Goal: Task Accomplishment & Management: Complete application form

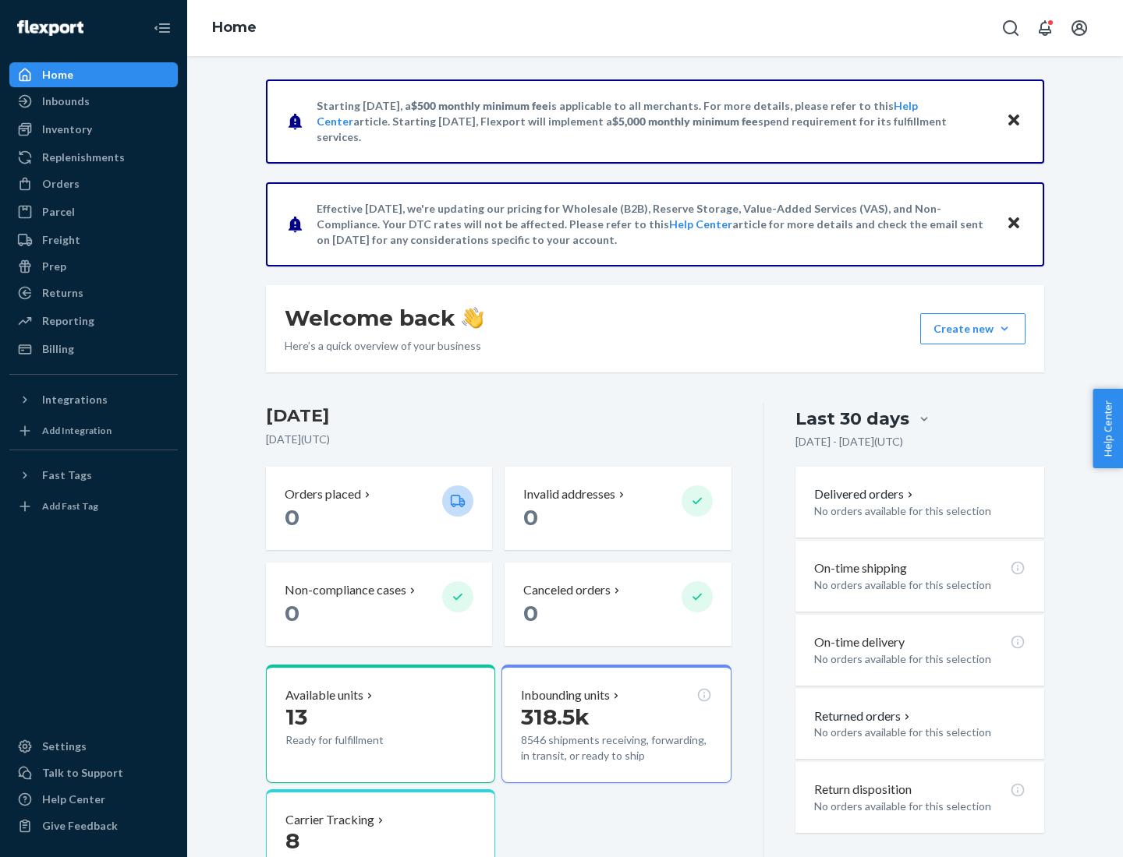
click at [1004, 329] on button "Create new Create new inbound Create new order Create new product" at bounding box center [972, 328] width 105 height 31
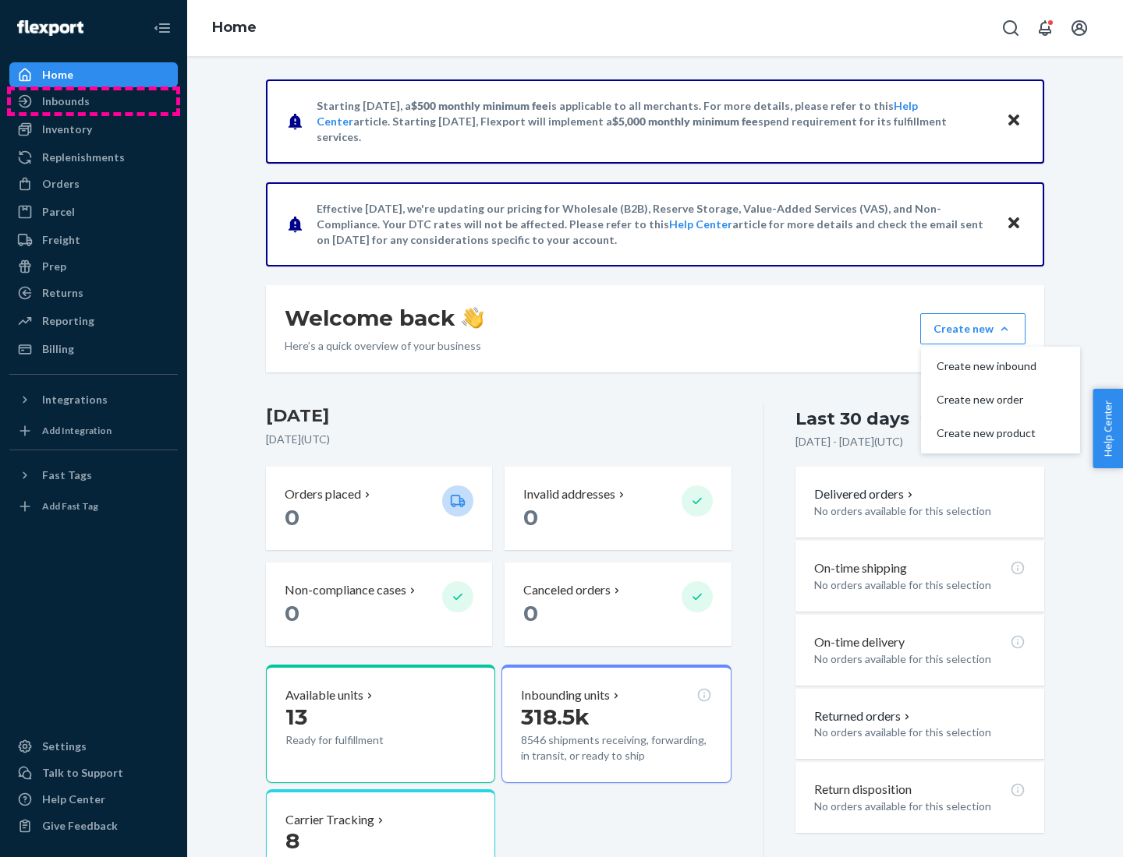
click at [94, 101] on div "Inbounds" at bounding box center [93, 101] width 165 height 22
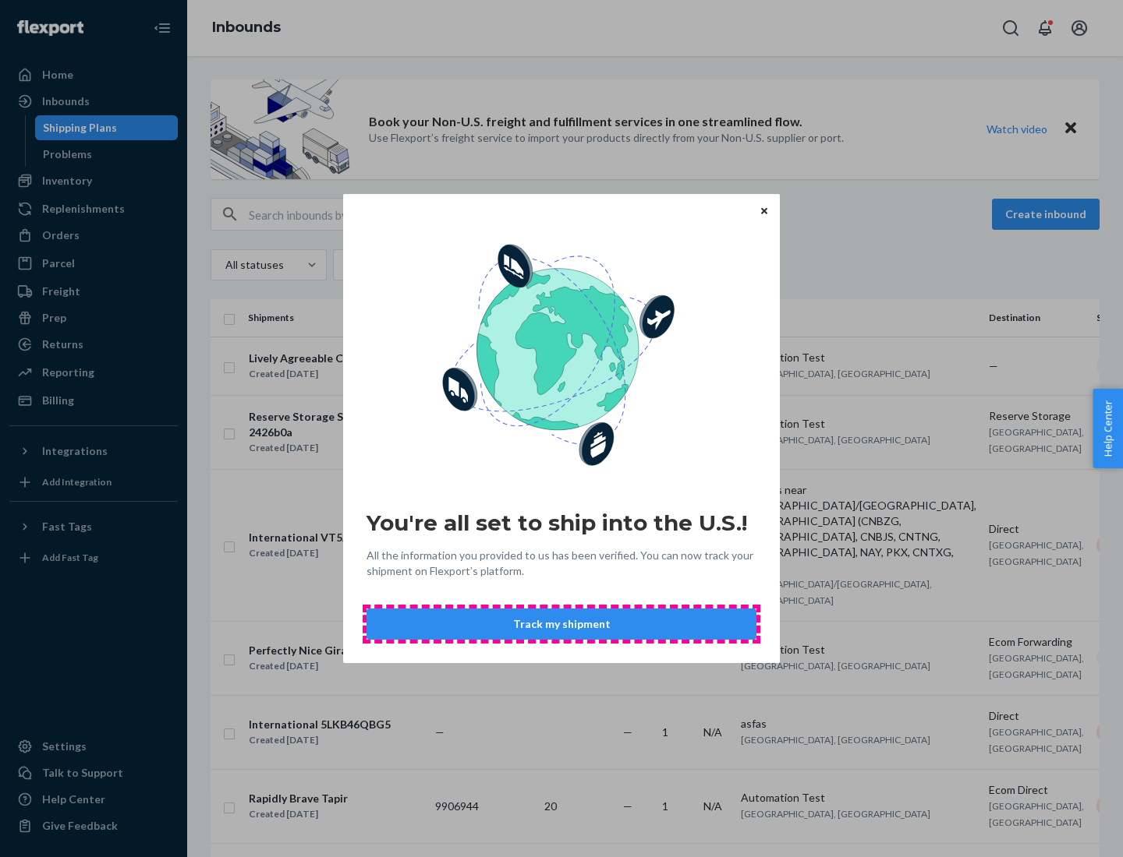
click at [561, 624] on button "Track my shipment" at bounding box center [561, 624] width 390 height 31
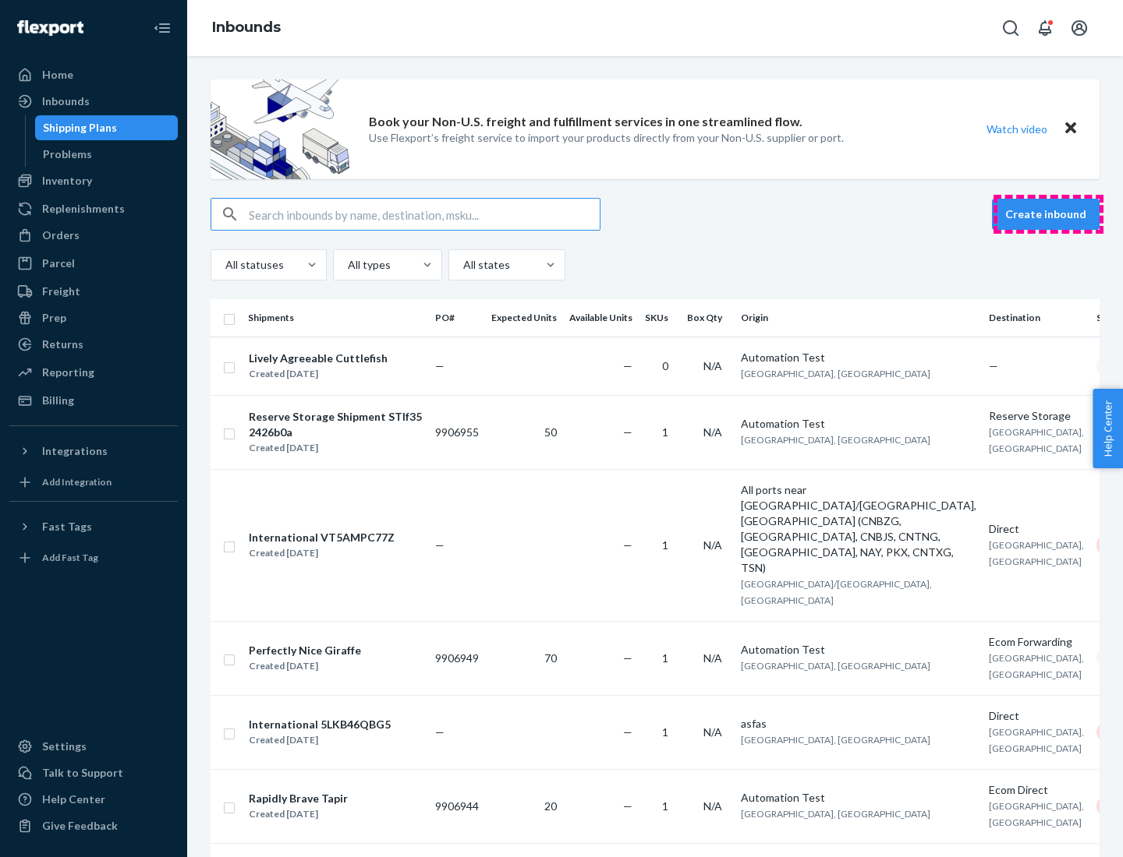
click at [1048, 214] on button "Create inbound" at bounding box center [1046, 214] width 108 height 31
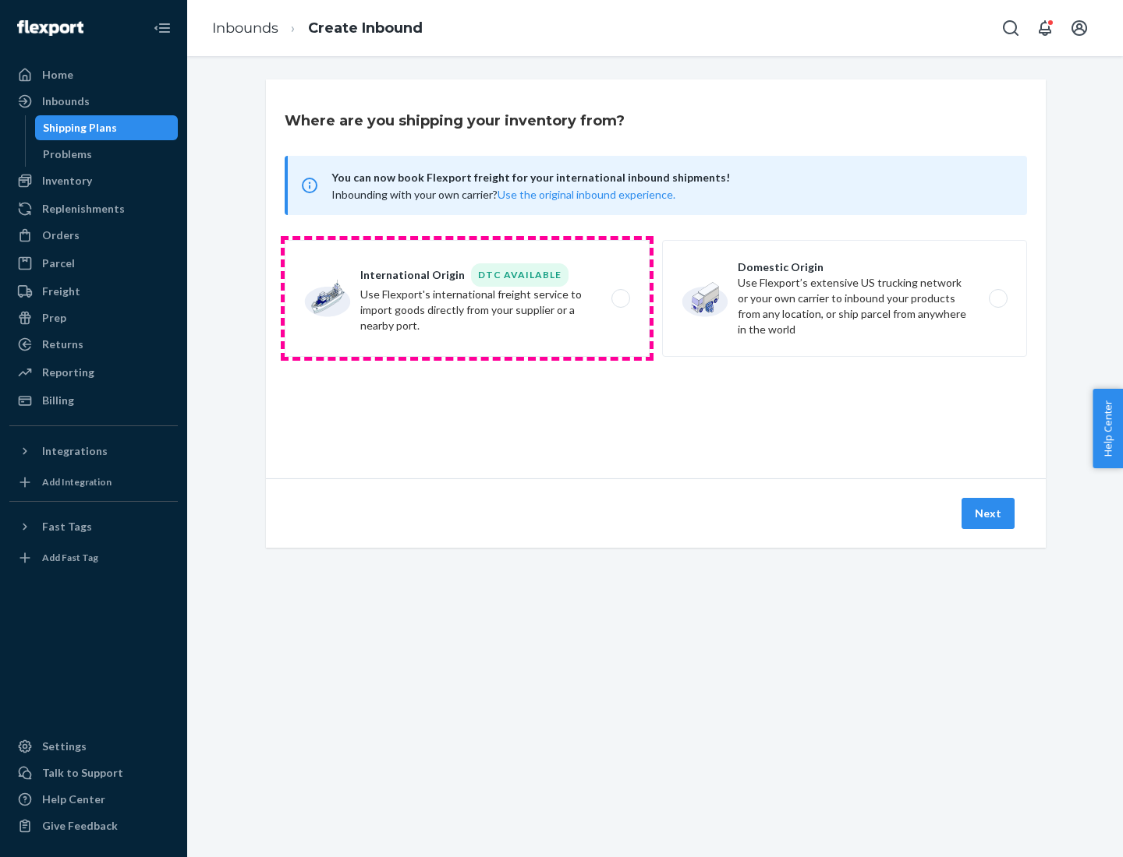
click at [467, 299] on label "International Origin DTC Available Use Flexport's international freight service…" at bounding box center [467, 298] width 365 height 117
click at [620, 299] on input "International Origin DTC Available Use Flexport's international freight service…" at bounding box center [625, 299] width 10 height 10
radio input "true"
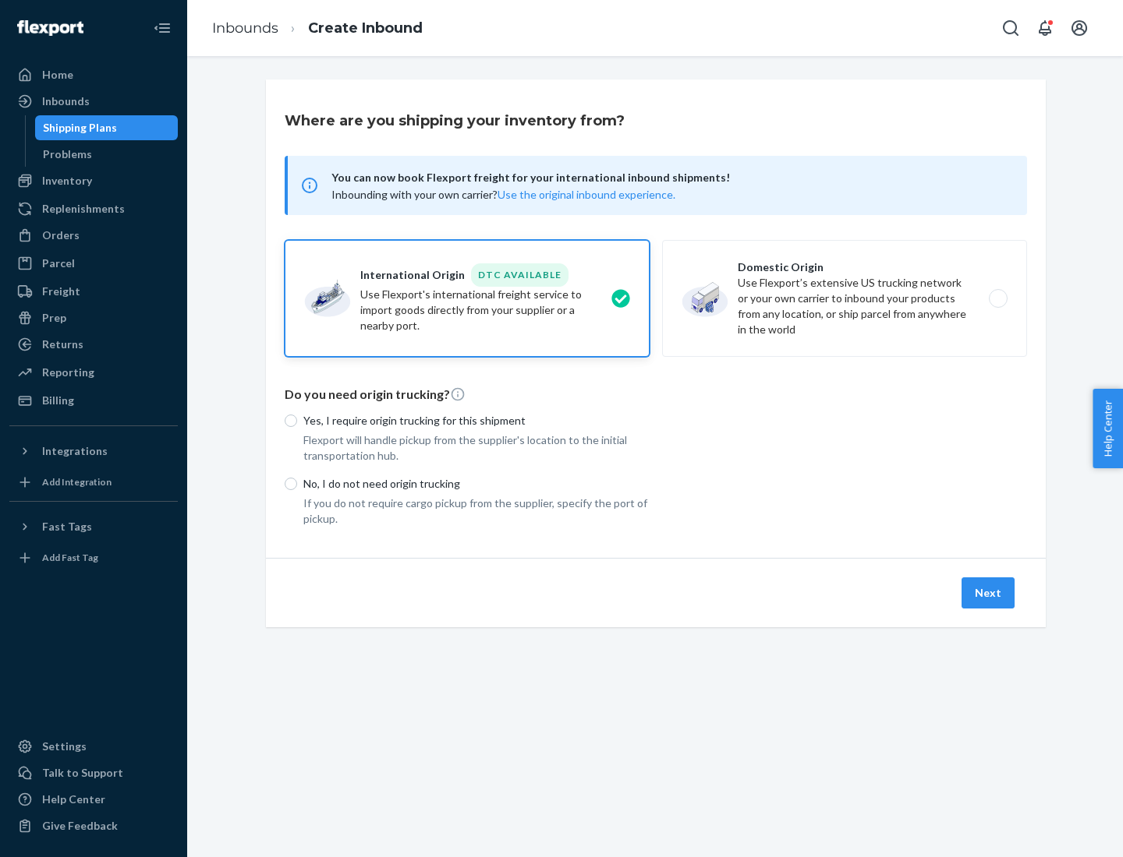
click at [476, 483] on p "No, I do not need origin trucking" at bounding box center [476, 484] width 346 height 16
click at [297, 483] on input "No, I do not need origin trucking" at bounding box center [291, 484] width 12 height 12
radio input "true"
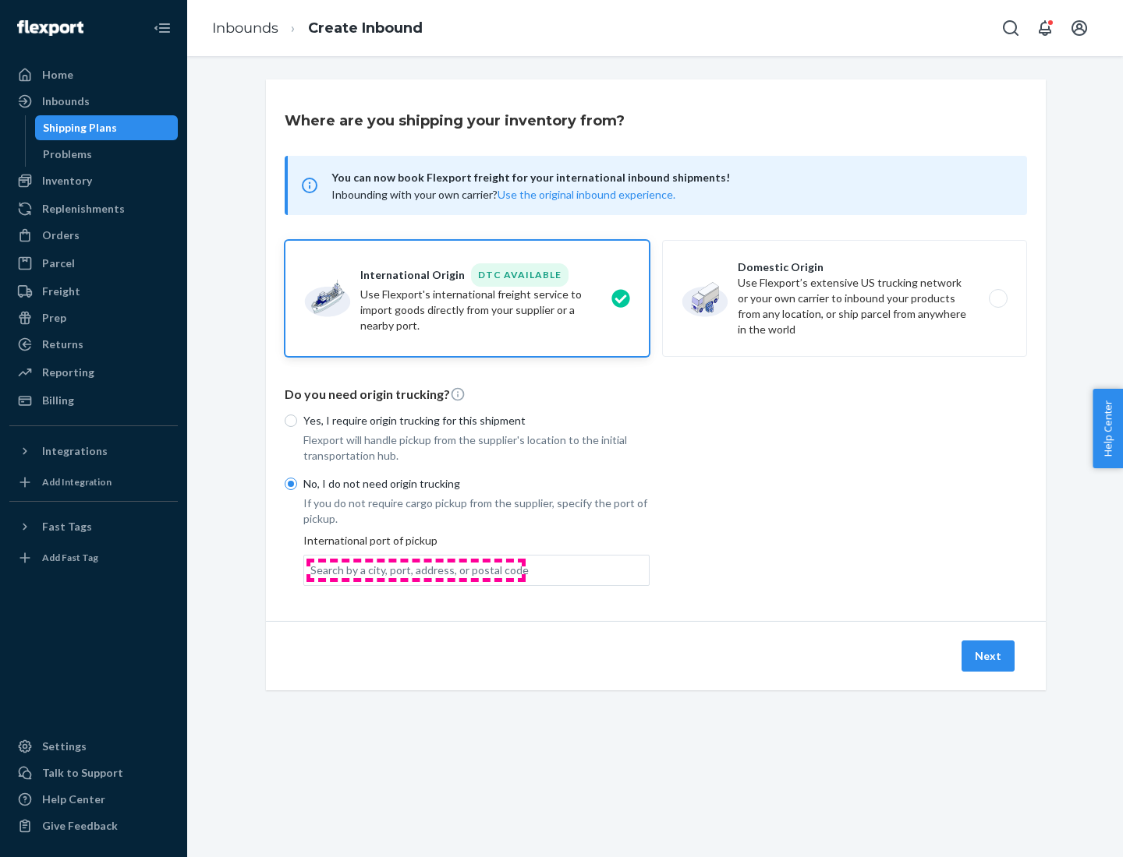
click at [415, 570] on div "Search by a city, port, address, or postal code" at bounding box center [419, 571] width 218 height 16
click at [312, 570] on input "Search by a city, port, address, or postal code" at bounding box center [311, 571] width 2 height 16
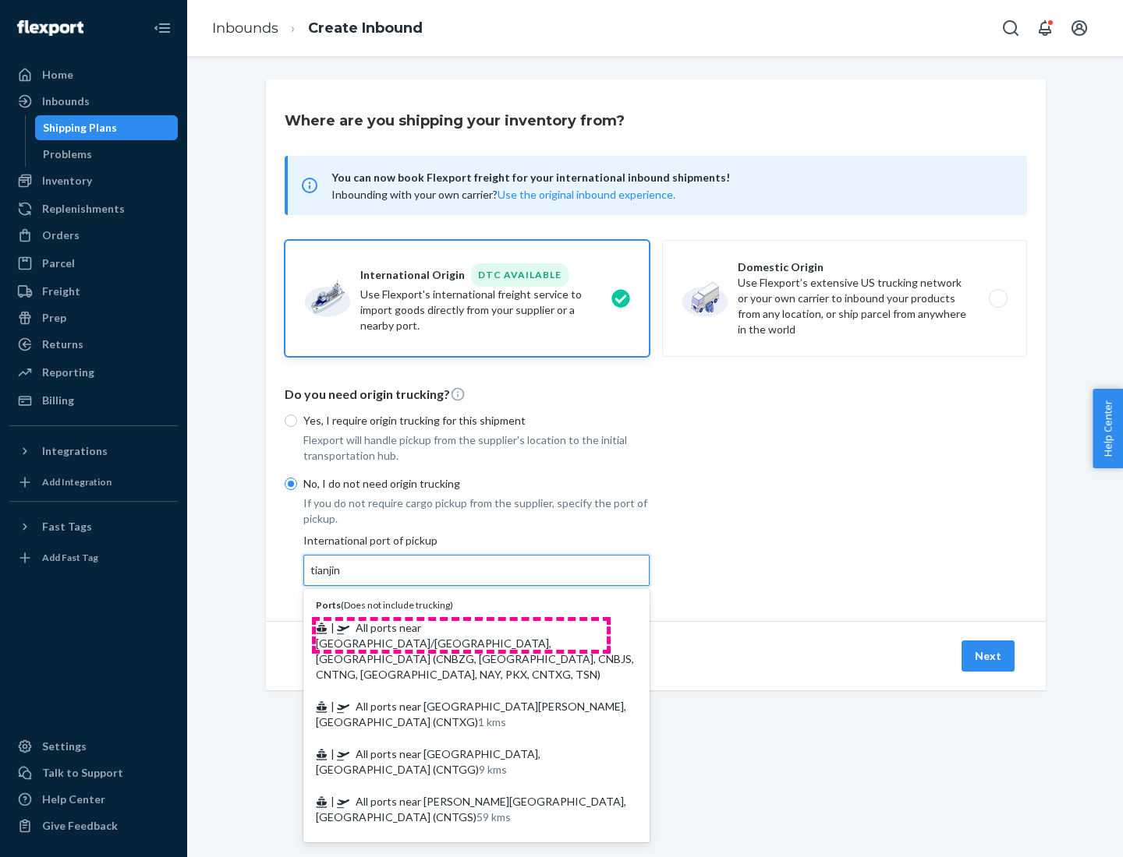
click at [461, 628] on span "| All ports near [GEOGRAPHIC_DATA]/[GEOGRAPHIC_DATA], [GEOGRAPHIC_DATA] (CNBZG,…" at bounding box center [475, 651] width 318 height 60
click at [342, 578] on input "tianjin" at bounding box center [326, 571] width 32 height 16
type input "All ports near [GEOGRAPHIC_DATA]/[GEOGRAPHIC_DATA], [GEOGRAPHIC_DATA] (CNBZG, […"
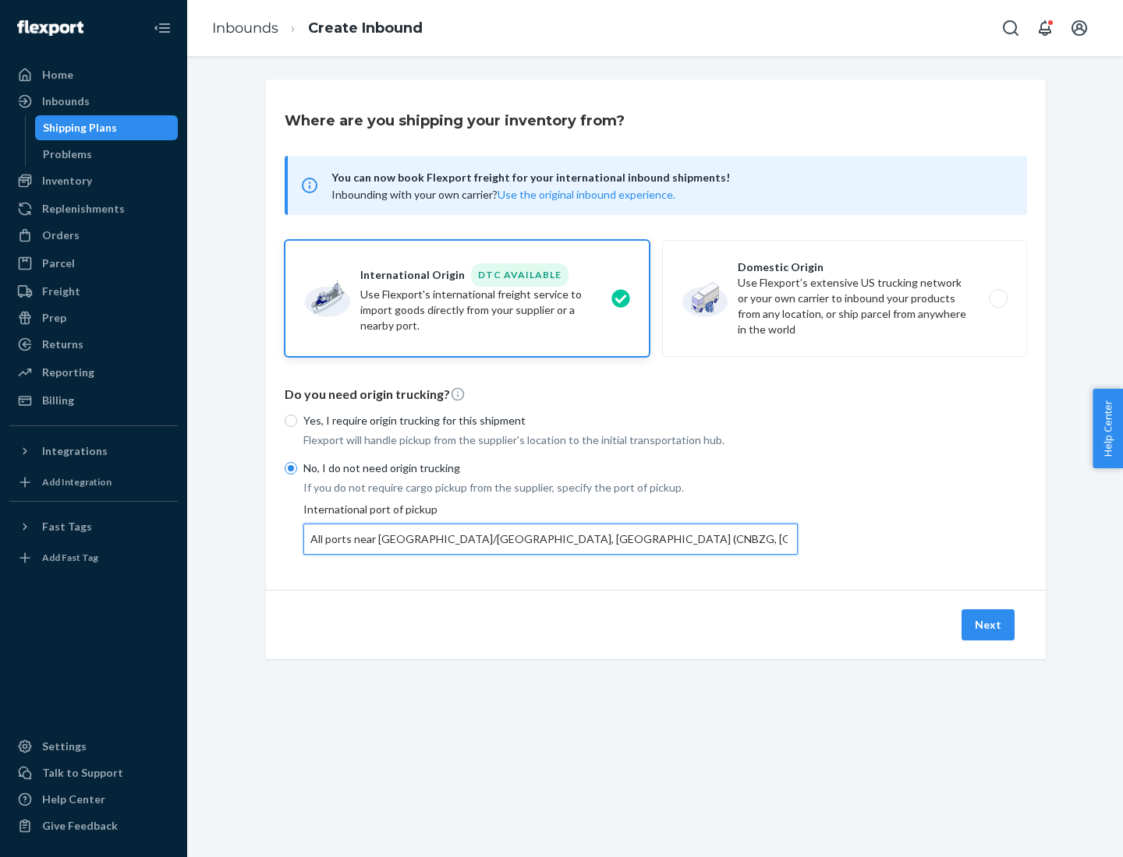
click at [988, 624] on button "Next" at bounding box center [987, 625] width 53 height 31
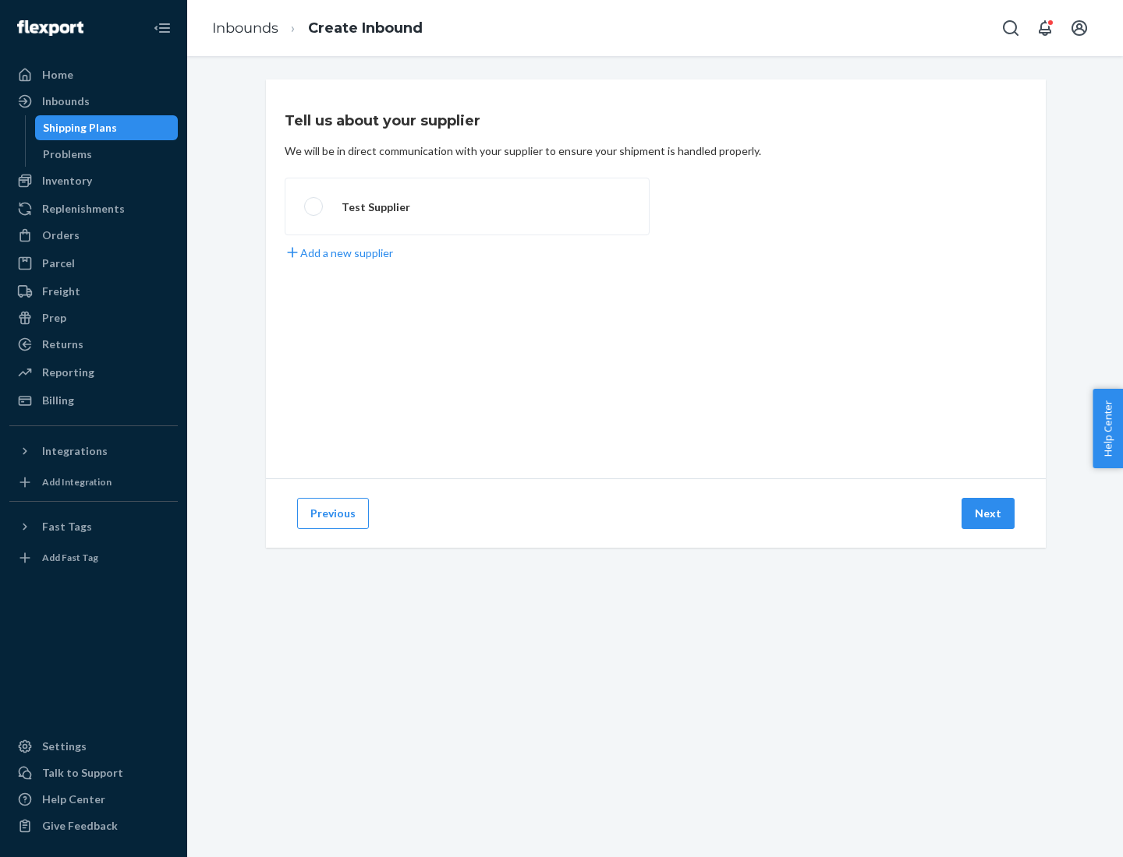
click at [467, 207] on label "Test Supplier" at bounding box center [467, 207] width 365 height 58
click at [314, 207] on input "Test Supplier" at bounding box center [309, 207] width 10 height 10
radio input "true"
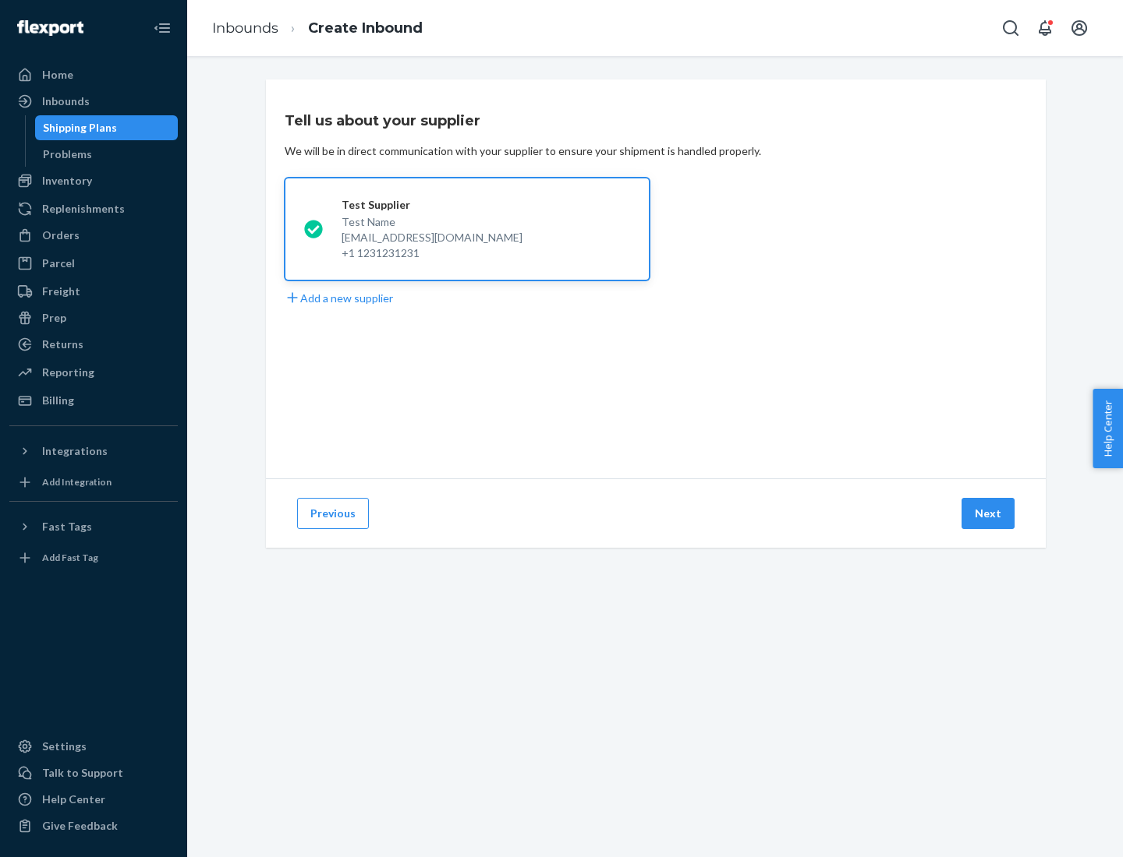
click at [988, 514] on button "Next" at bounding box center [987, 513] width 53 height 31
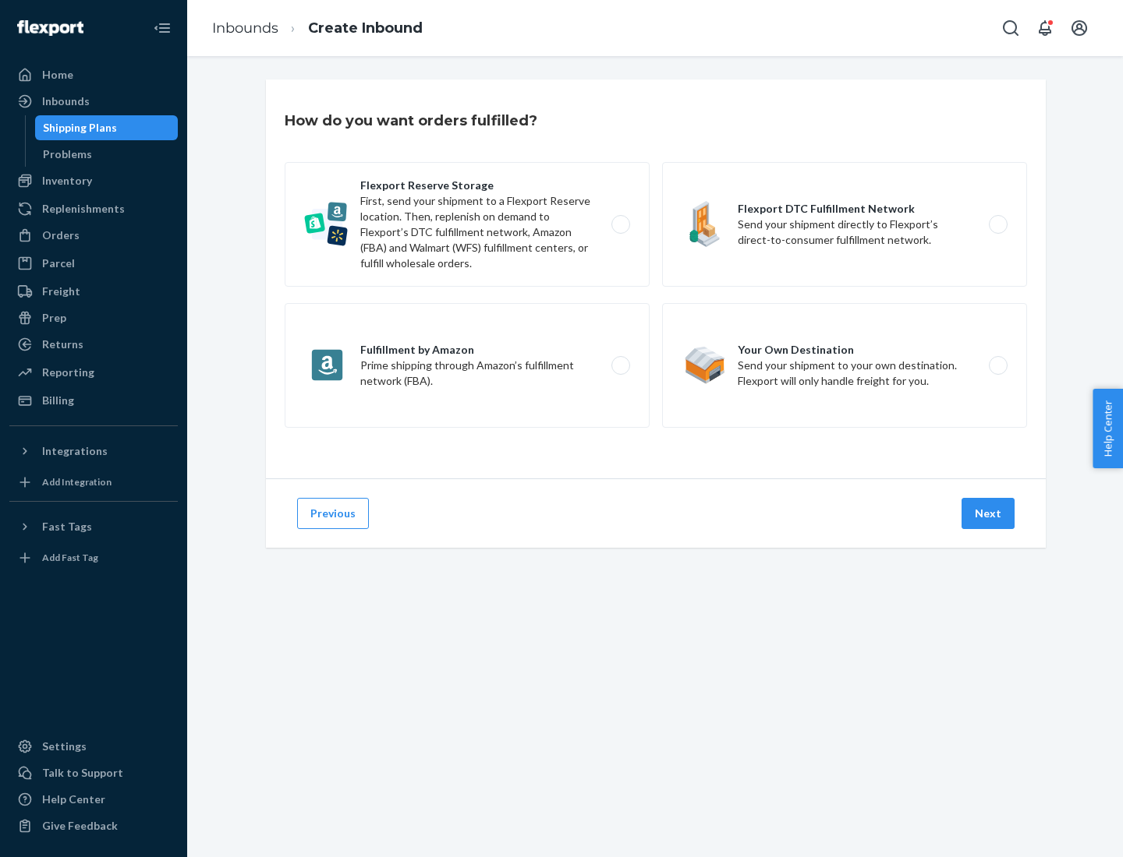
click at [467, 225] on label "Flexport Reserve Storage First, send your shipment to a Flexport Reserve locati…" at bounding box center [467, 224] width 365 height 125
click at [620, 225] on input "Flexport Reserve Storage First, send your shipment to a Flexport Reserve locati…" at bounding box center [625, 225] width 10 height 10
radio input "true"
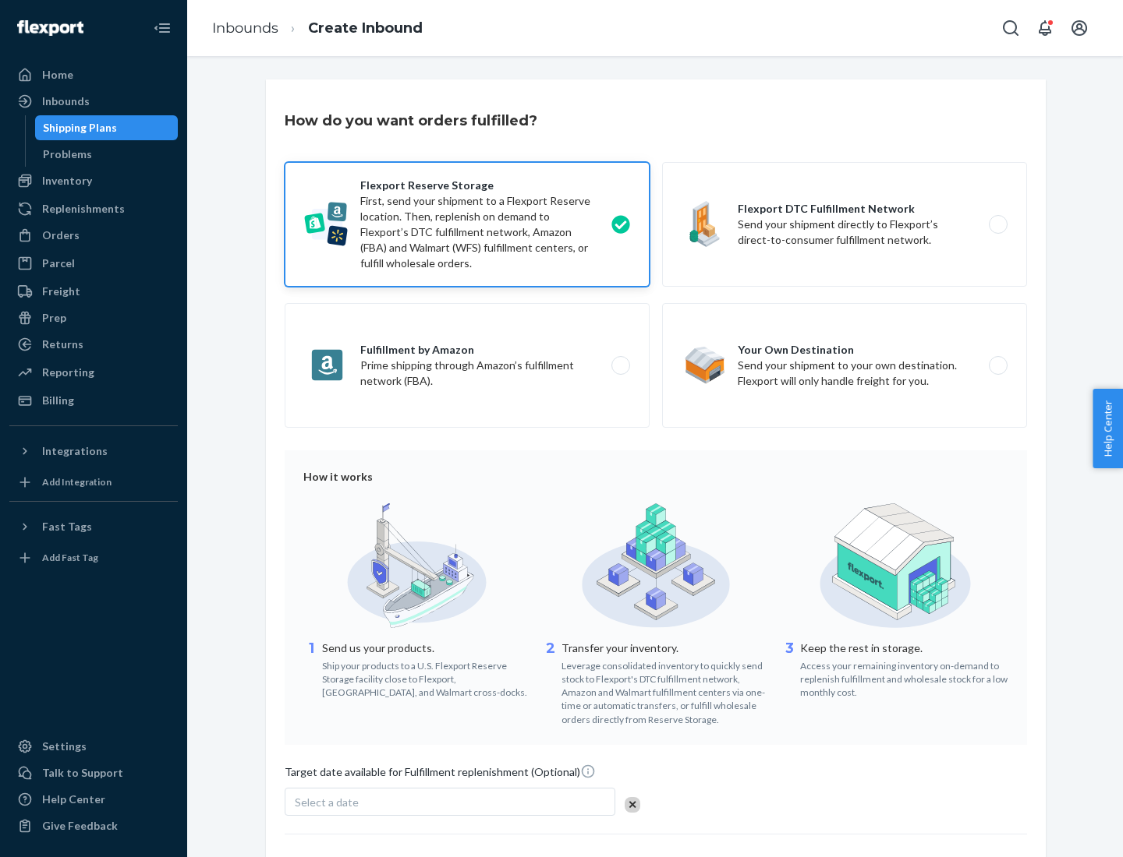
scroll to position [128, 0]
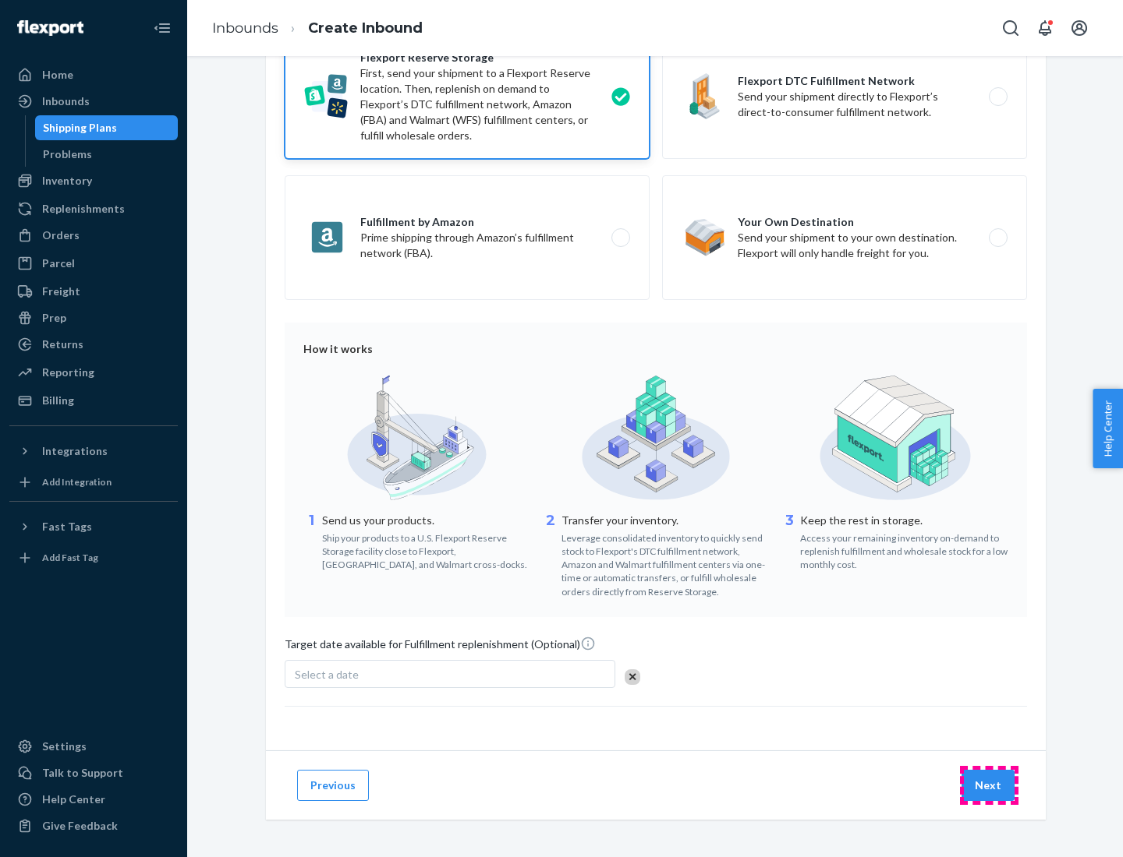
click at [988, 785] on button "Next" at bounding box center [987, 785] width 53 height 31
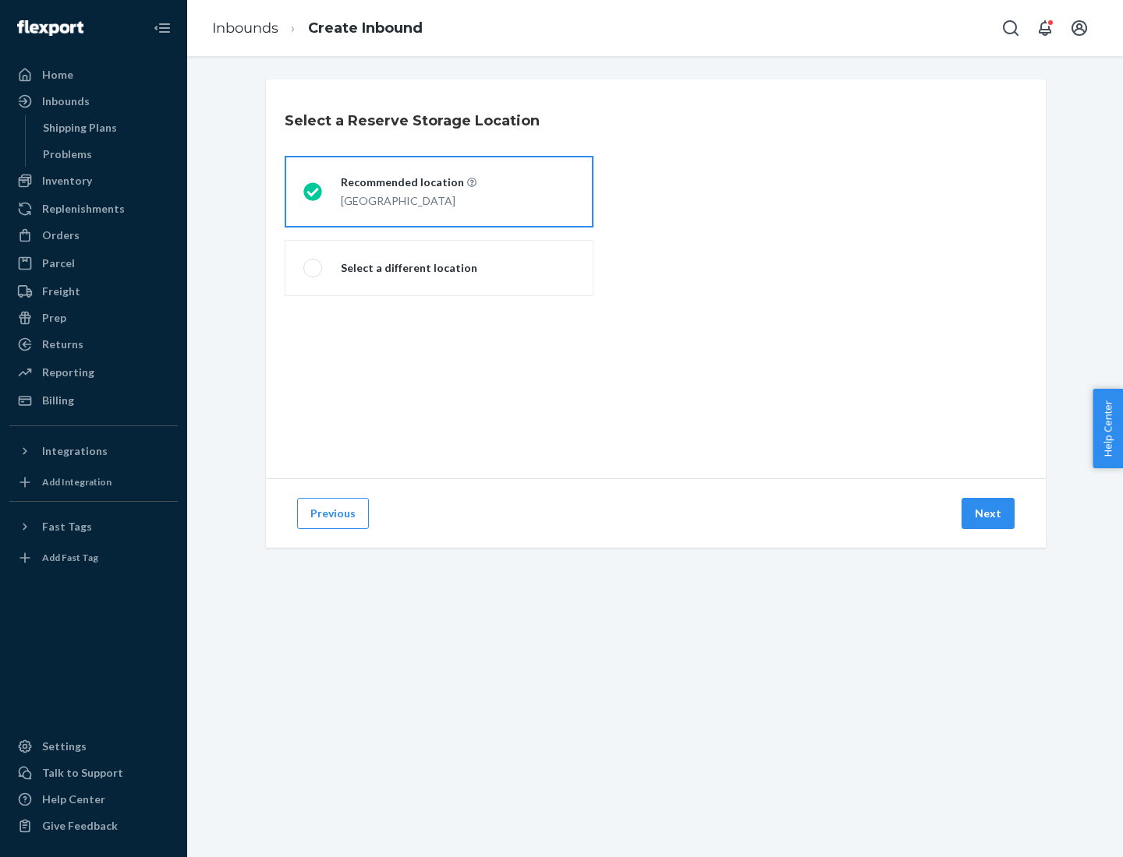
click at [439, 192] on div "[GEOGRAPHIC_DATA]" at bounding box center [409, 199] width 136 height 19
click at [313, 192] on input "Recommended location [GEOGRAPHIC_DATA]" at bounding box center [308, 192] width 10 height 10
click at [988, 514] on button "Next" at bounding box center [987, 513] width 53 height 31
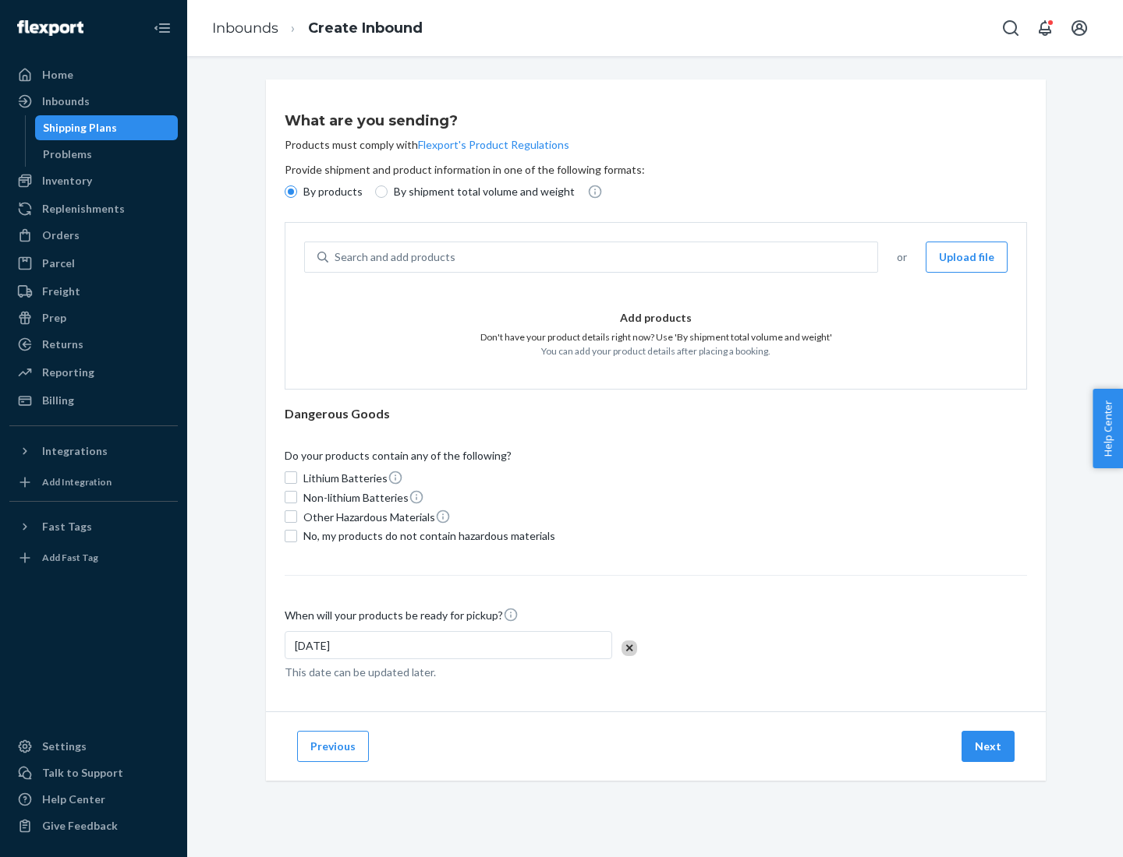
click at [603, 257] on div "Search and add products" at bounding box center [602, 257] width 549 height 28
click at [336, 257] on input "Search and add products" at bounding box center [335, 257] width 2 height 16
click at [379, 192] on input "By shipment total volume and weight" at bounding box center [381, 192] width 12 height 12
radio input "true"
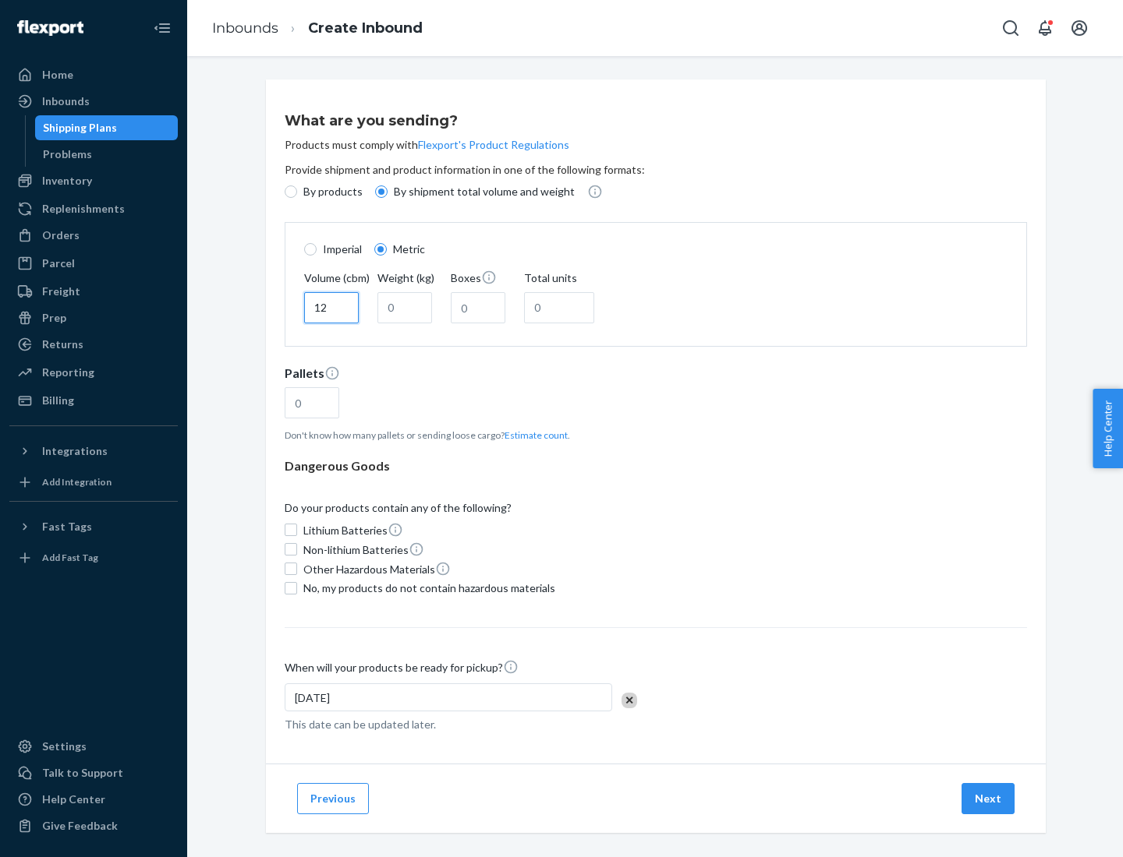
type input "12"
type input "22"
type input "222"
type input "121"
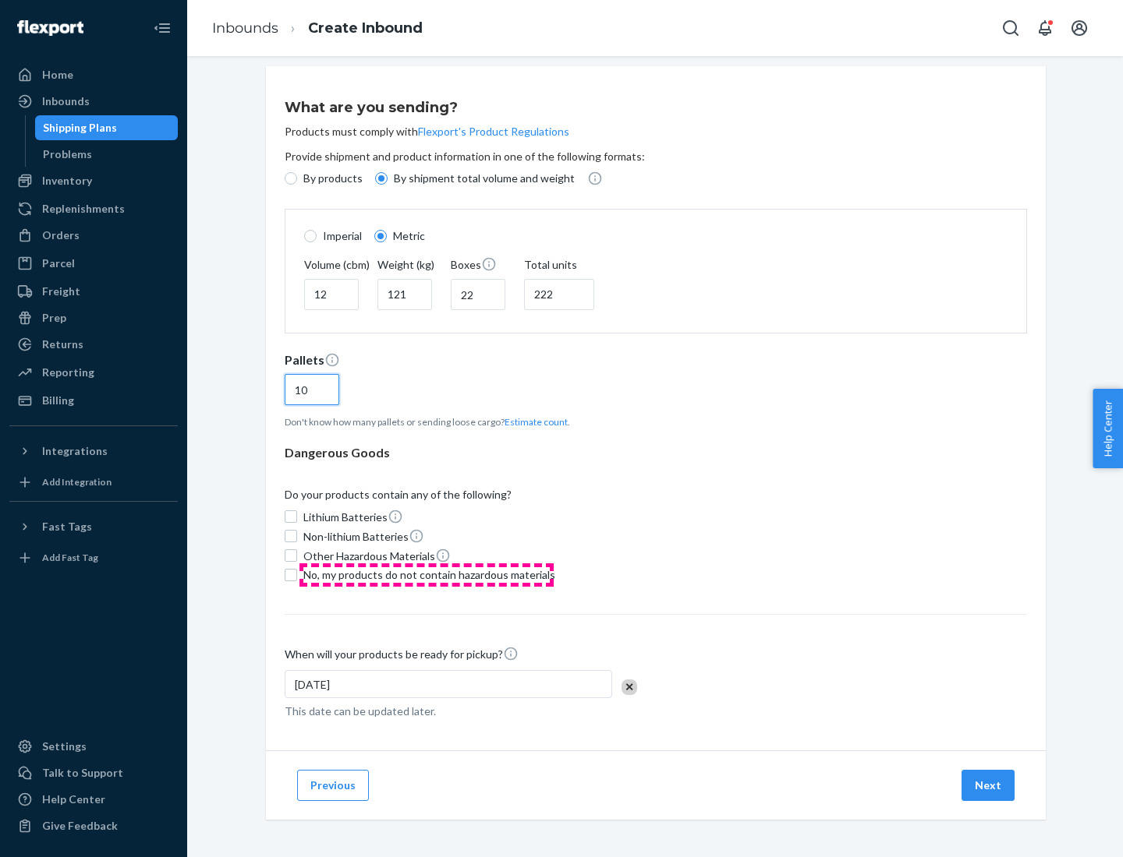
type input "10"
click at [426, 575] on span "No, my products do not contain hazardous materials" at bounding box center [429, 575] width 252 height 16
click at [297, 575] on input "No, my products do not contain hazardous materials" at bounding box center [291, 575] width 12 height 12
checkbox input "true"
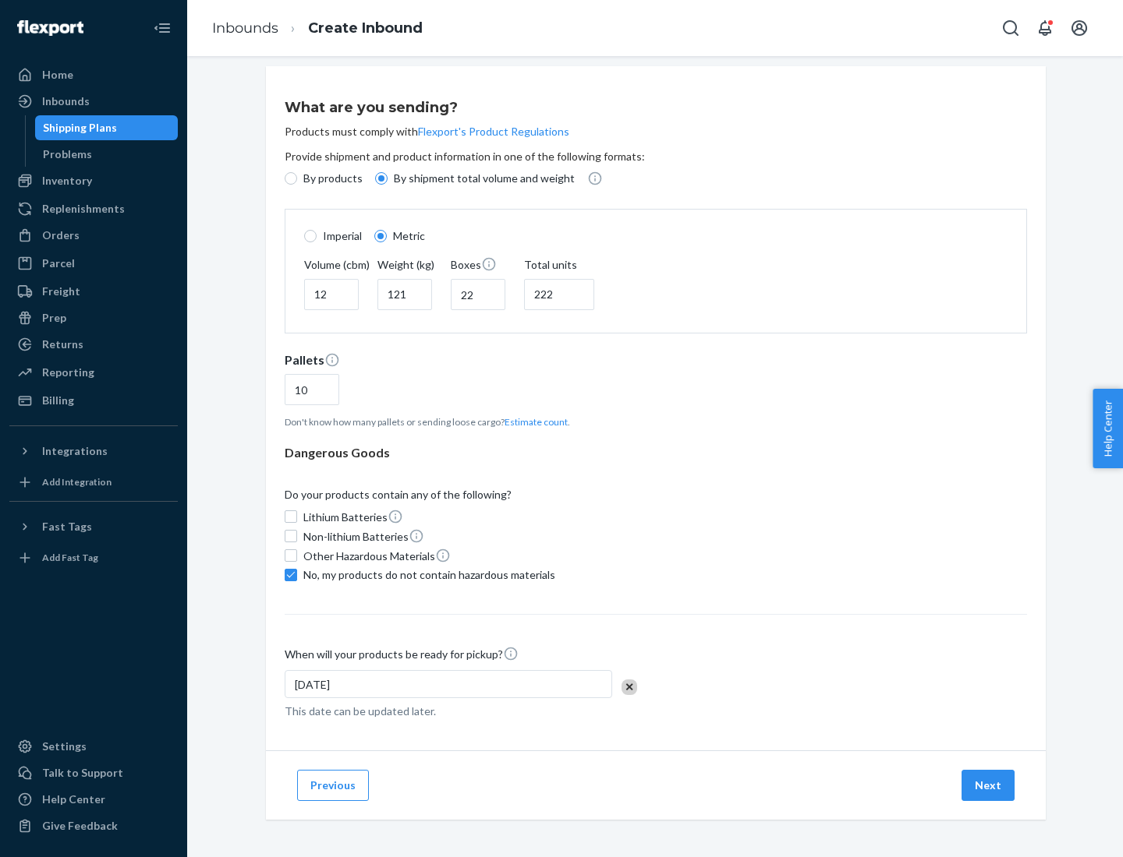
click at [988, 785] on button "Next" at bounding box center [987, 785] width 53 height 31
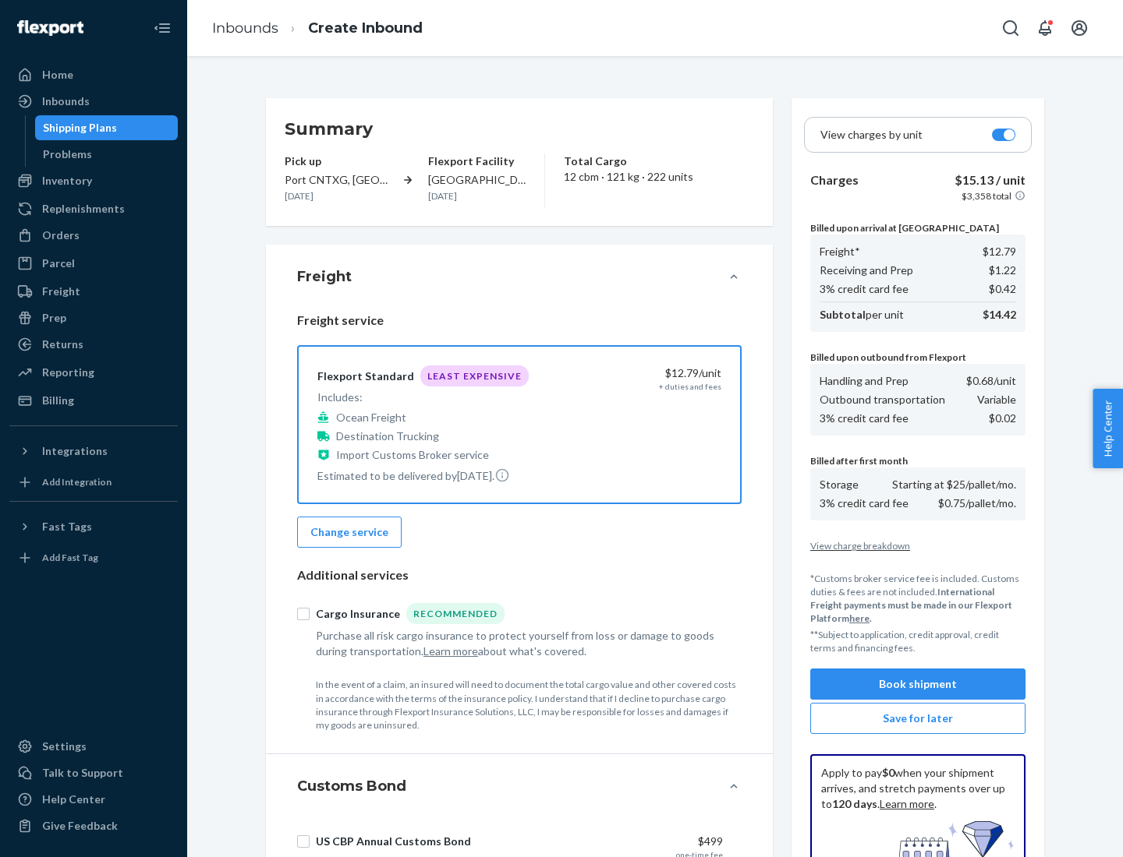
scroll to position [228, 0]
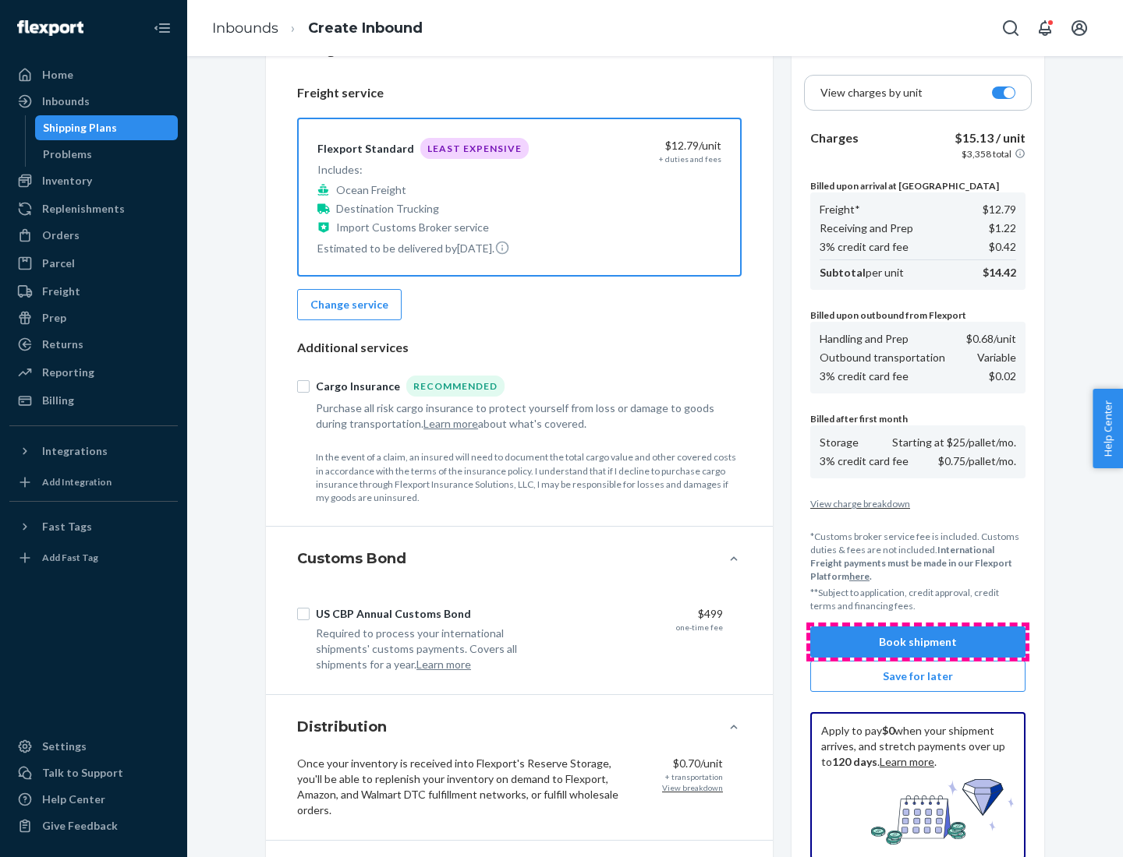
click at [918, 642] on button "Book shipment" at bounding box center [917, 642] width 215 height 31
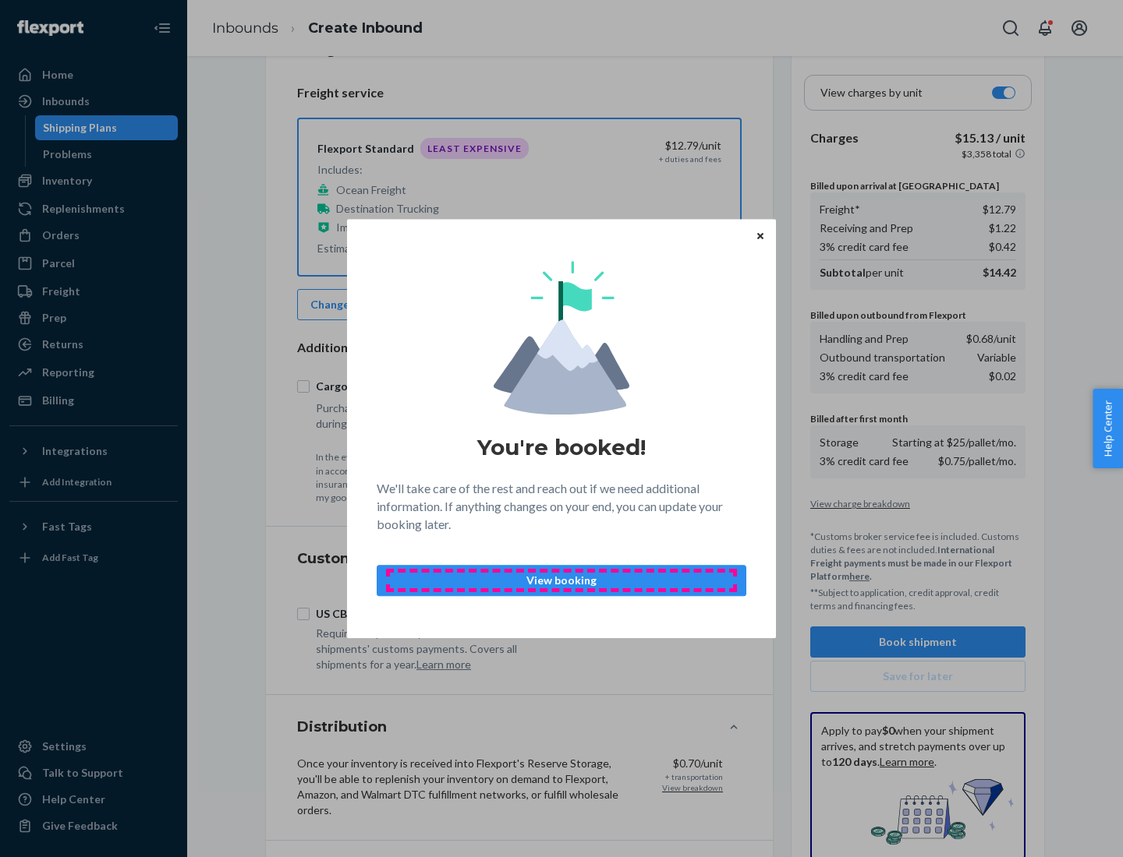
click at [561, 580] on p "View booking" at bounding box center [561, 581] width 343 height 16
